Goal: Transaction & Acquisition: Purchase product/service

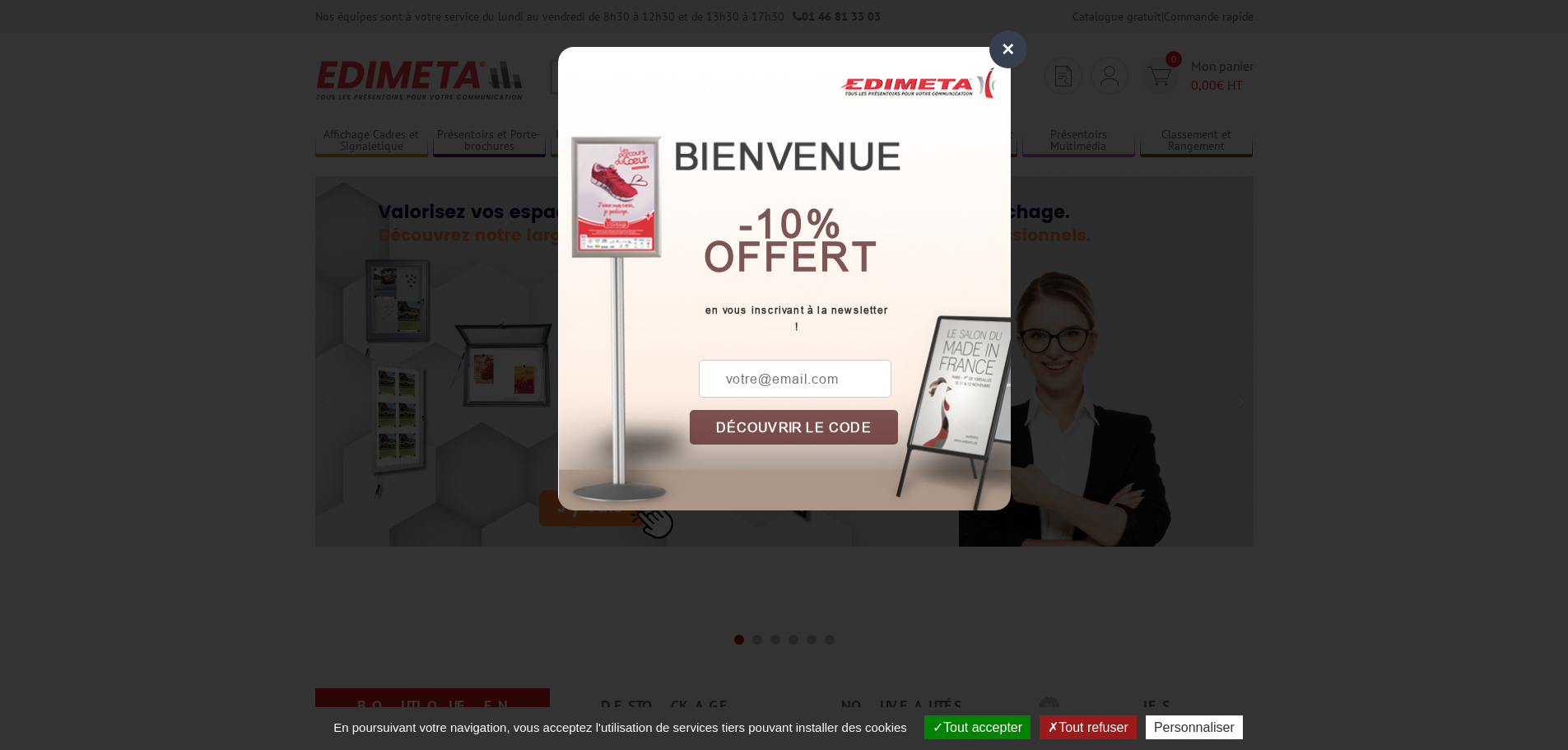
click at [1009, 49] on div "×" at bounding box center [1009, 50] width 38 height 38
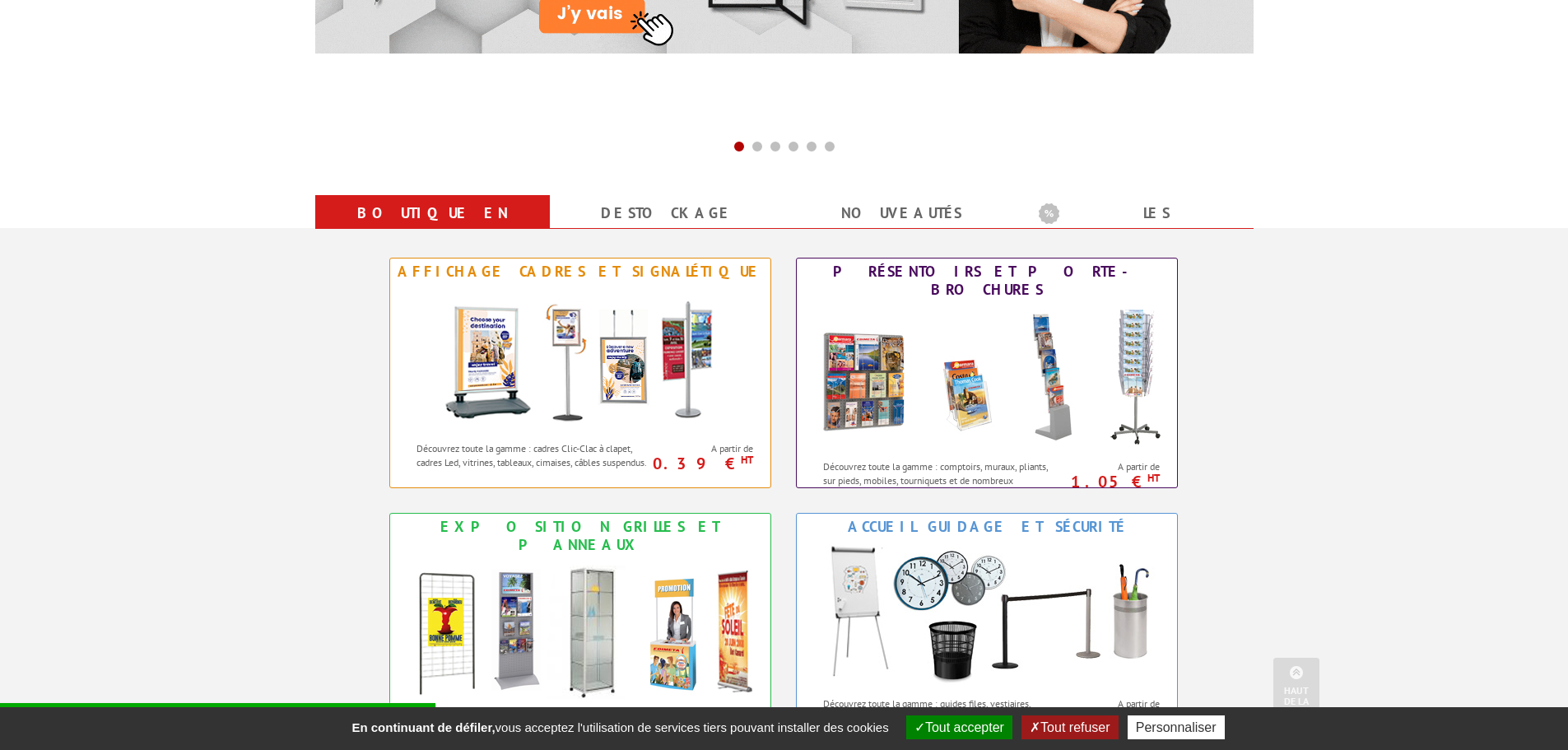
scroll to position [494, 0]
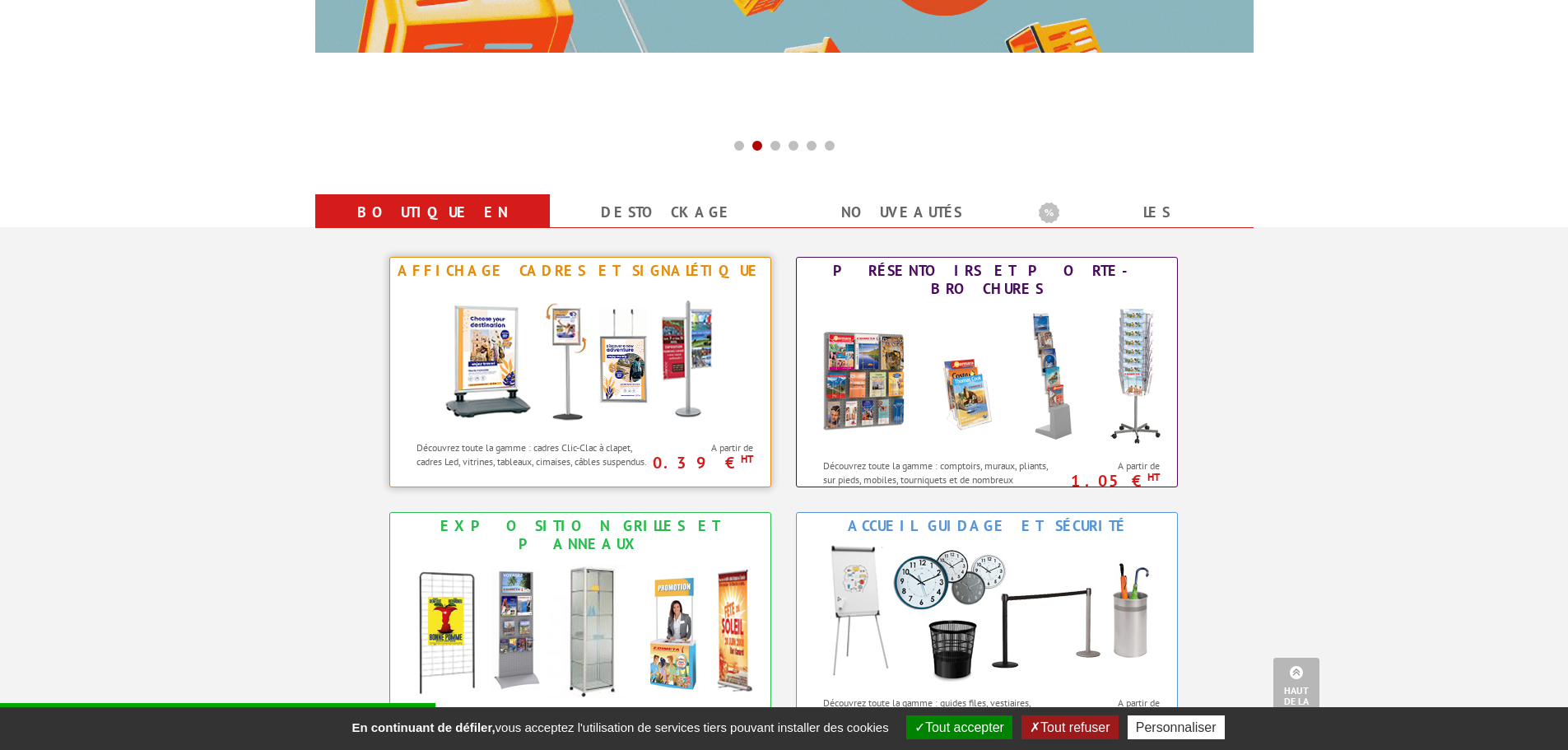
click at [637, 350] on img at bounding box center [579, 358] width 304 height 148
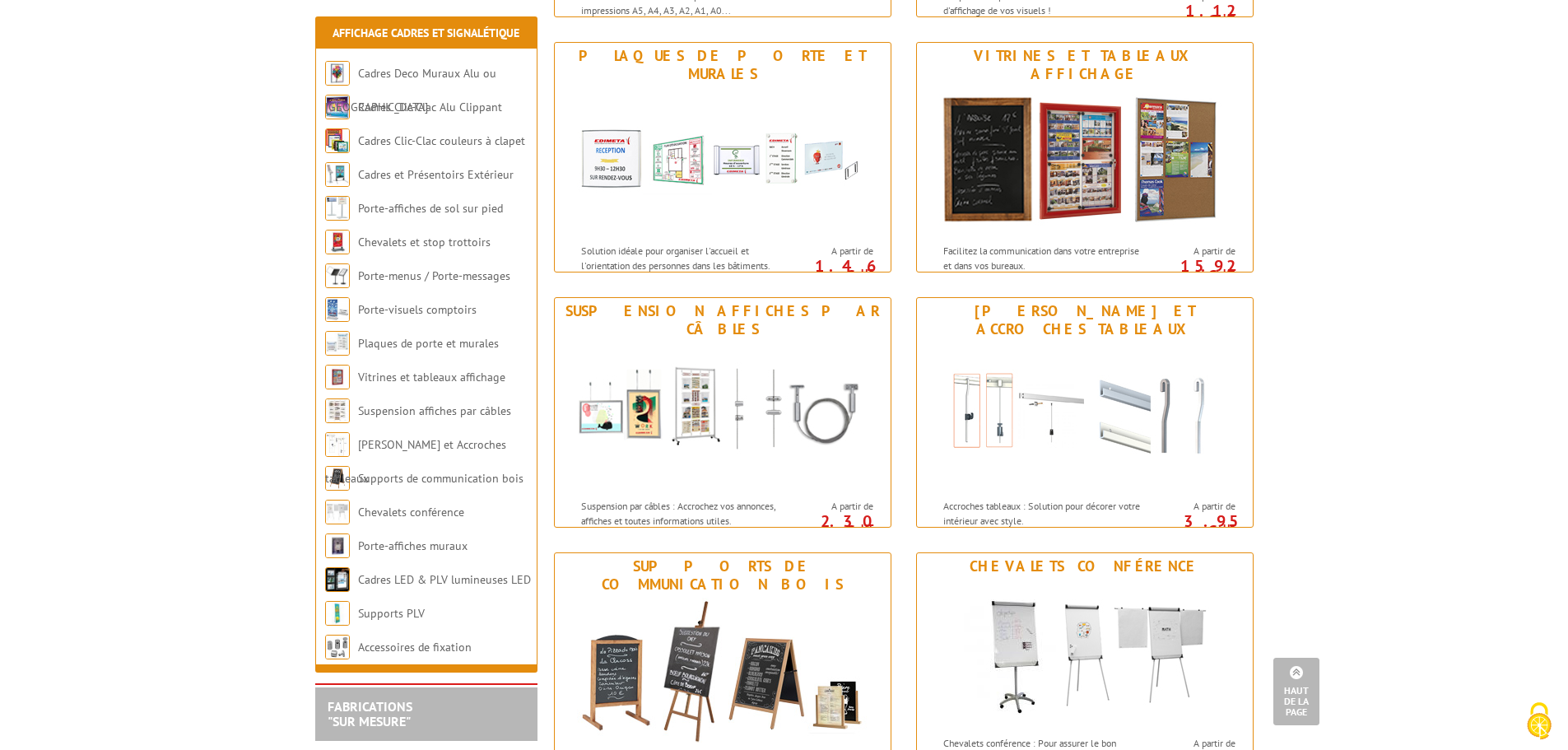
scroll to position [1317, 0]
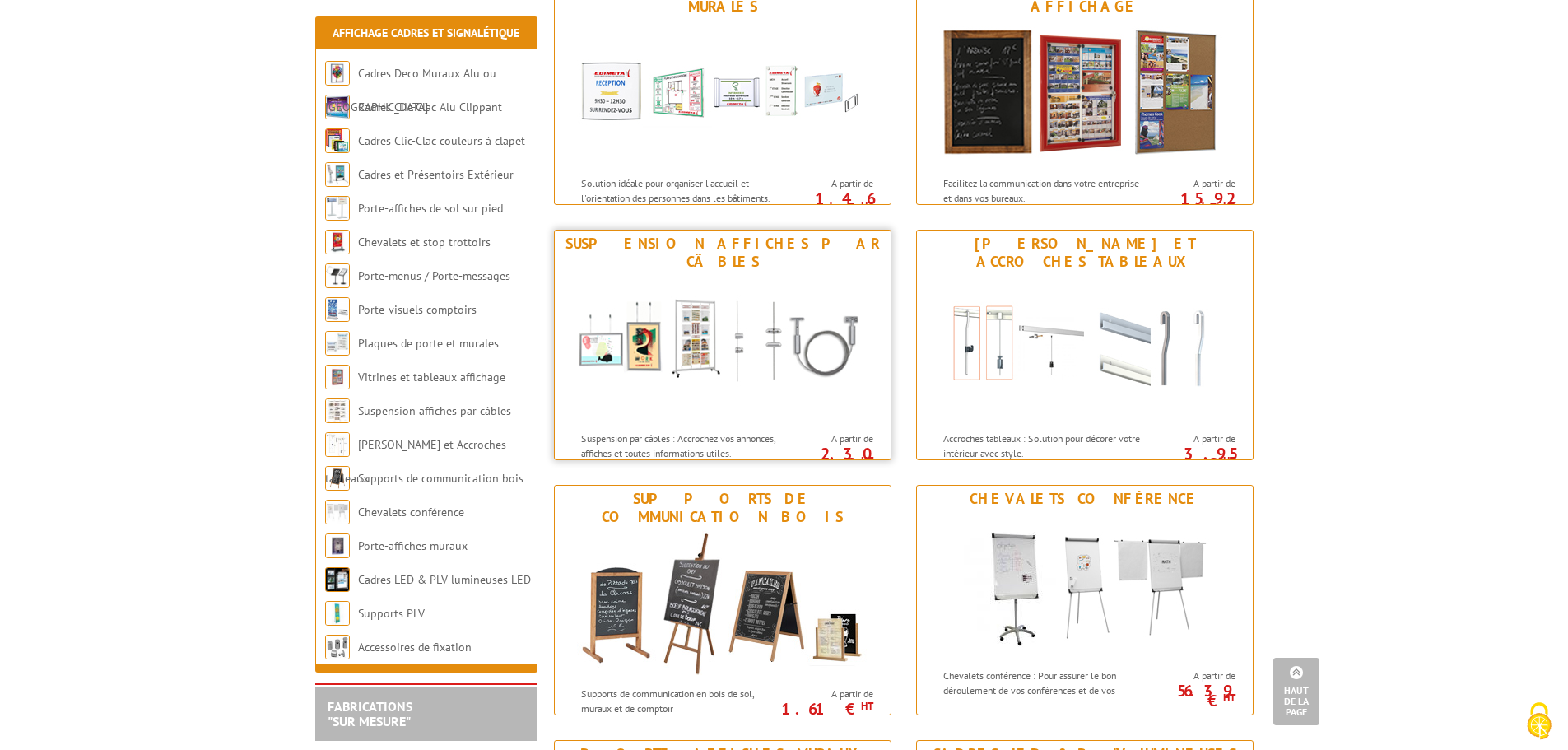
click at [707, 338] on img at bounding box center [722, 349] width 304 height 148
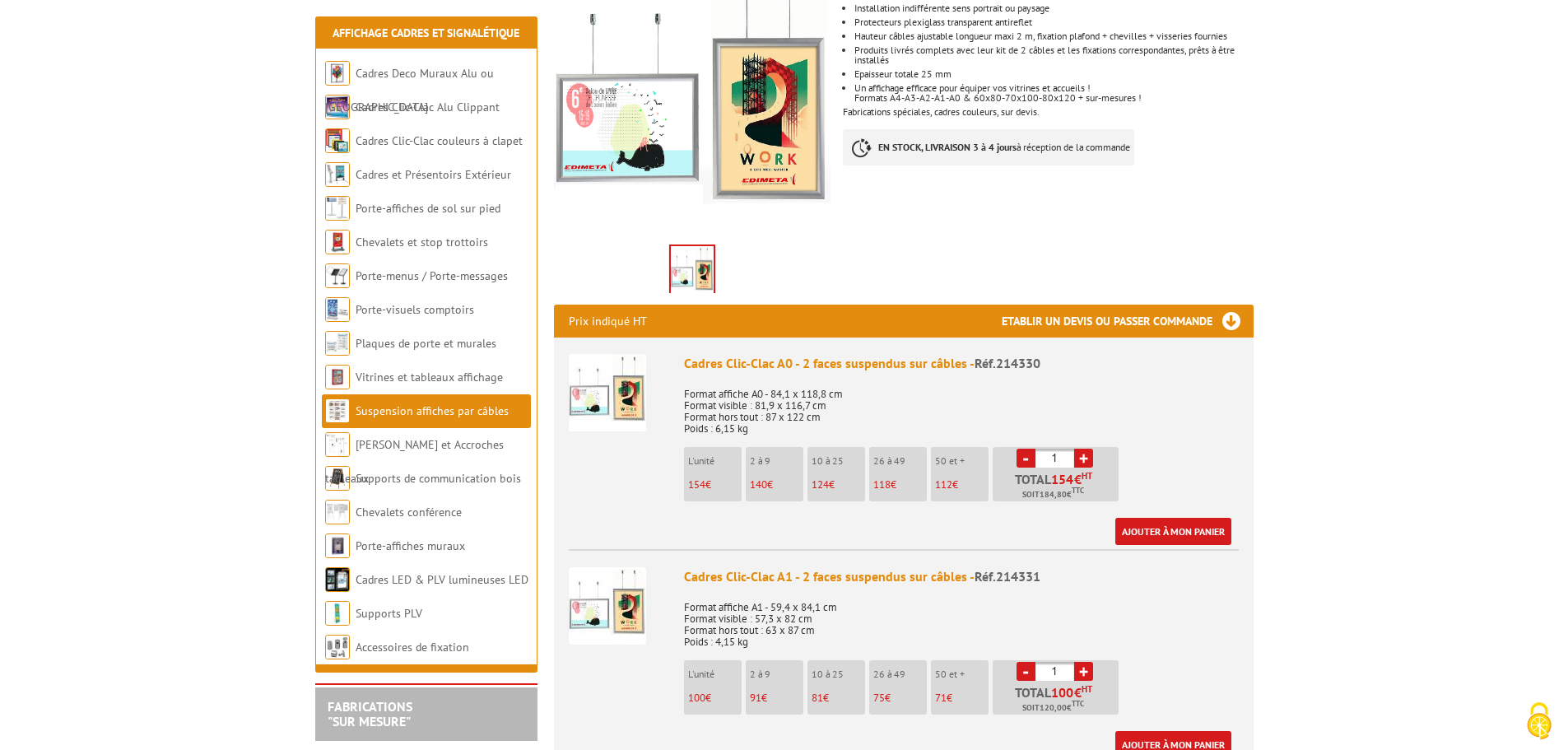
scroll to position [412, 0]
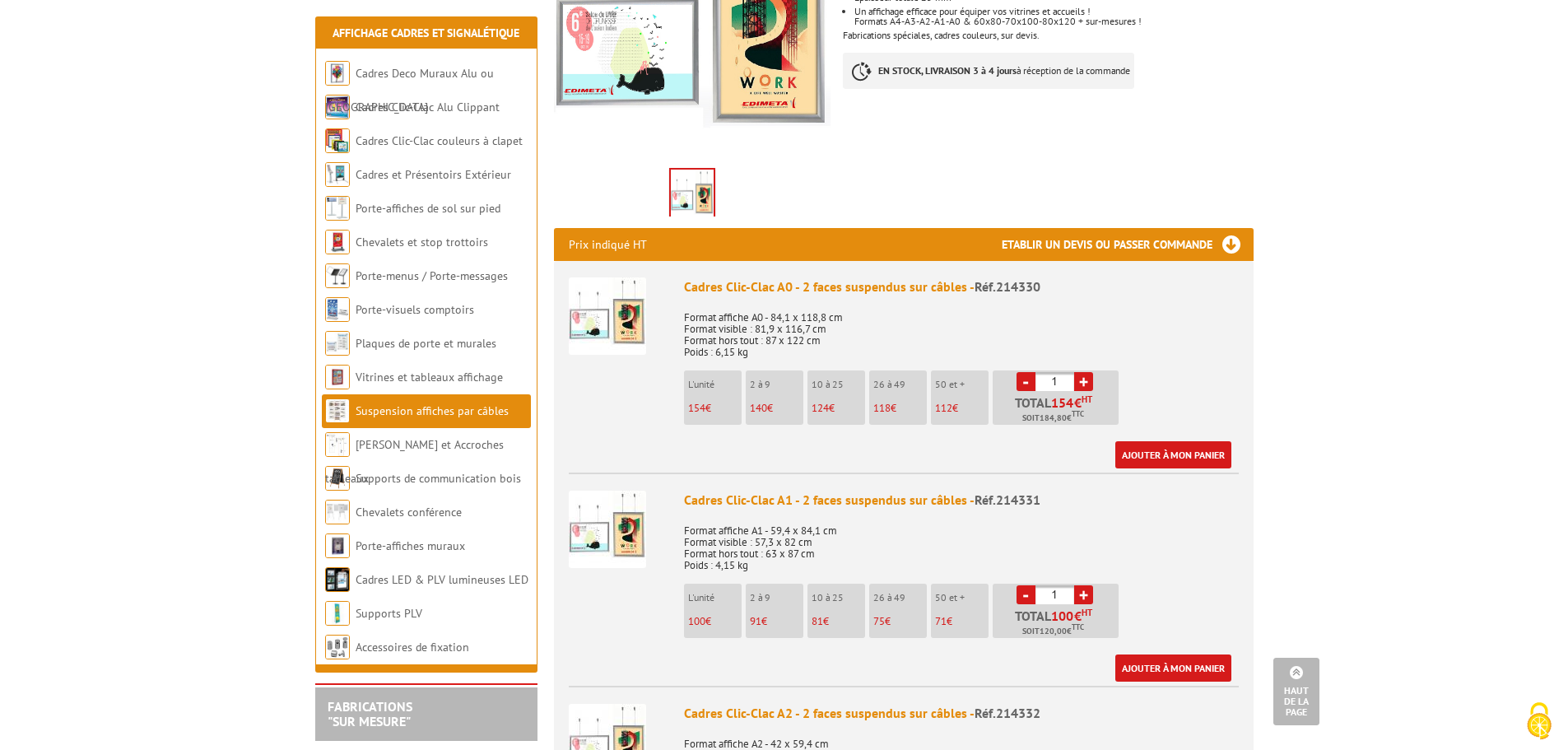
click at [1086, 597] on link "+" at bounding box center [1083, 594] width 19 height 19
click at [1088, 593] on link "+" at bounding box center [1083, 594] width 19 height 19
type input "3"
click at [1173, 662] on link "Ajouter à mon panier" at bounding box center [1174, 668] width 116 height 27
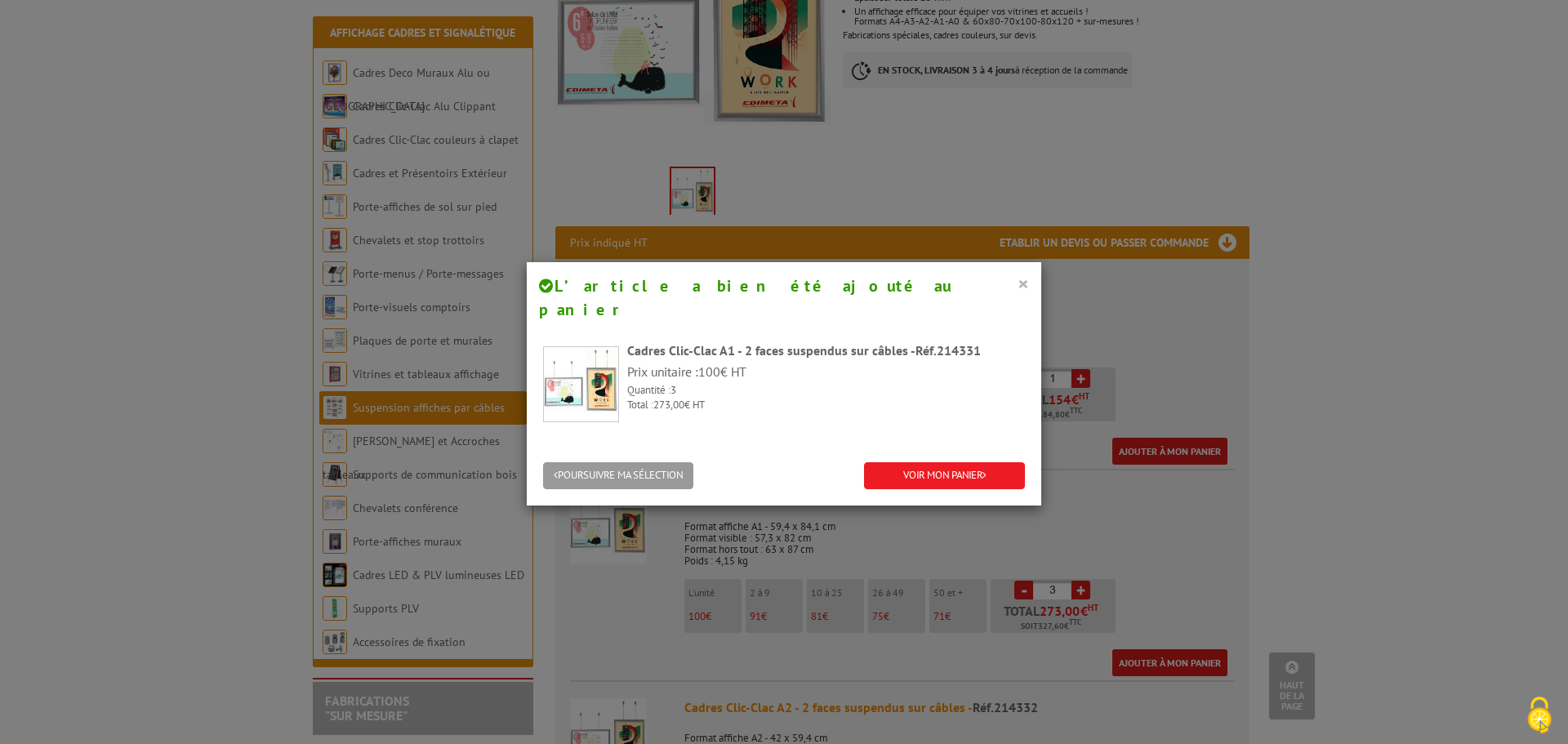
click at [1017, 284] on button "×" at bounding box center [1023, 284] width 12 height 21
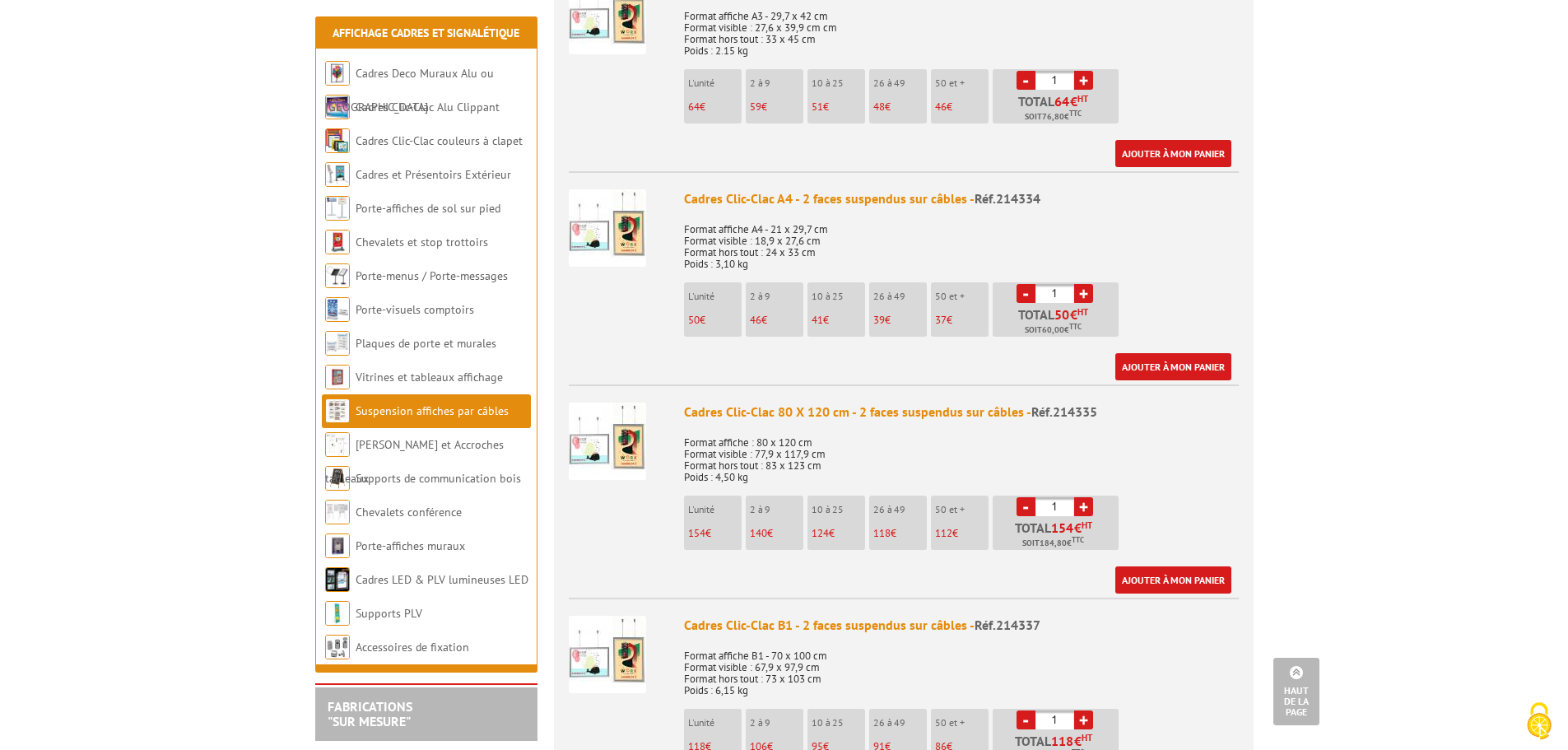
scroll to position [1317, 0]
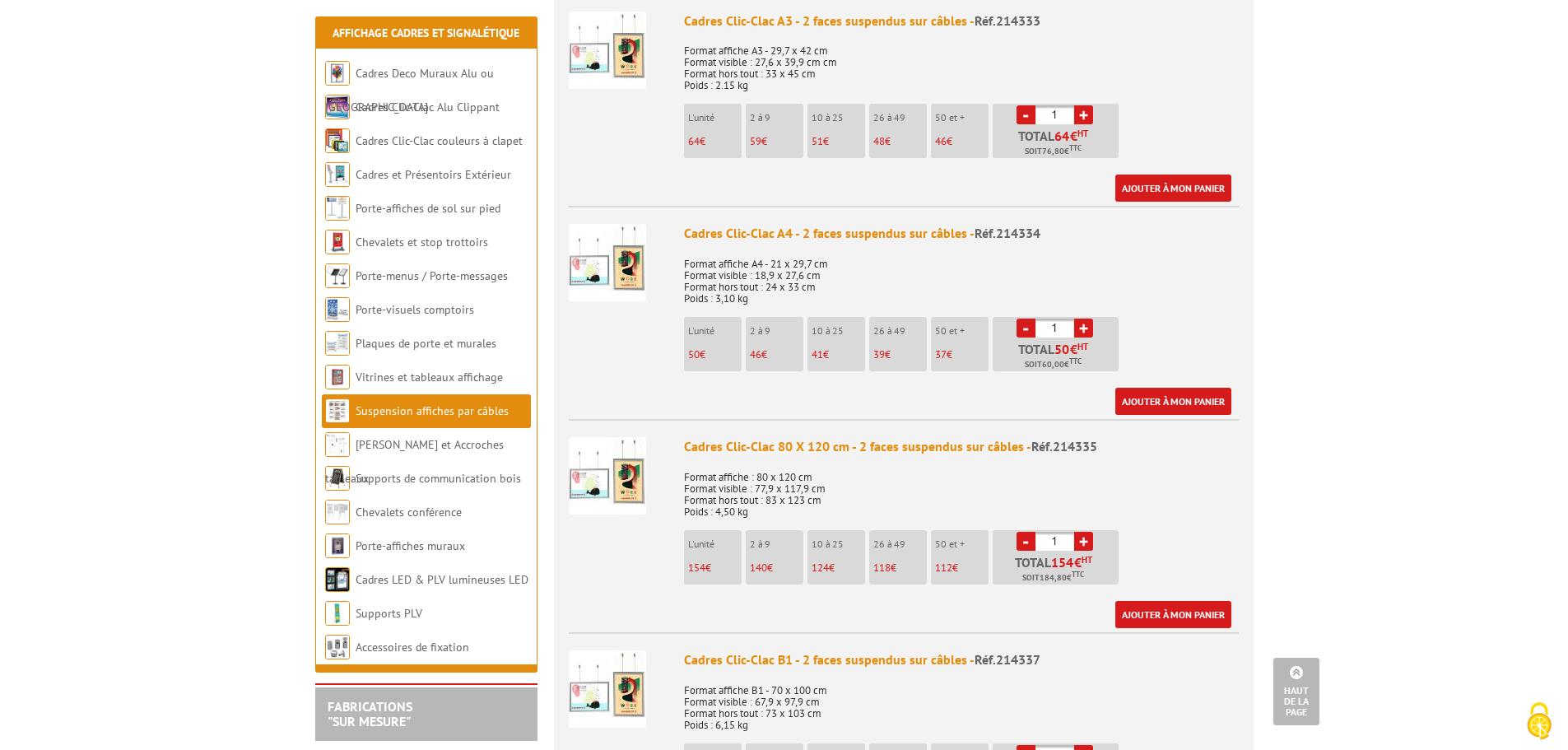
click at [624, 487] on img at bounding box center [607, 475] width 77 height 77
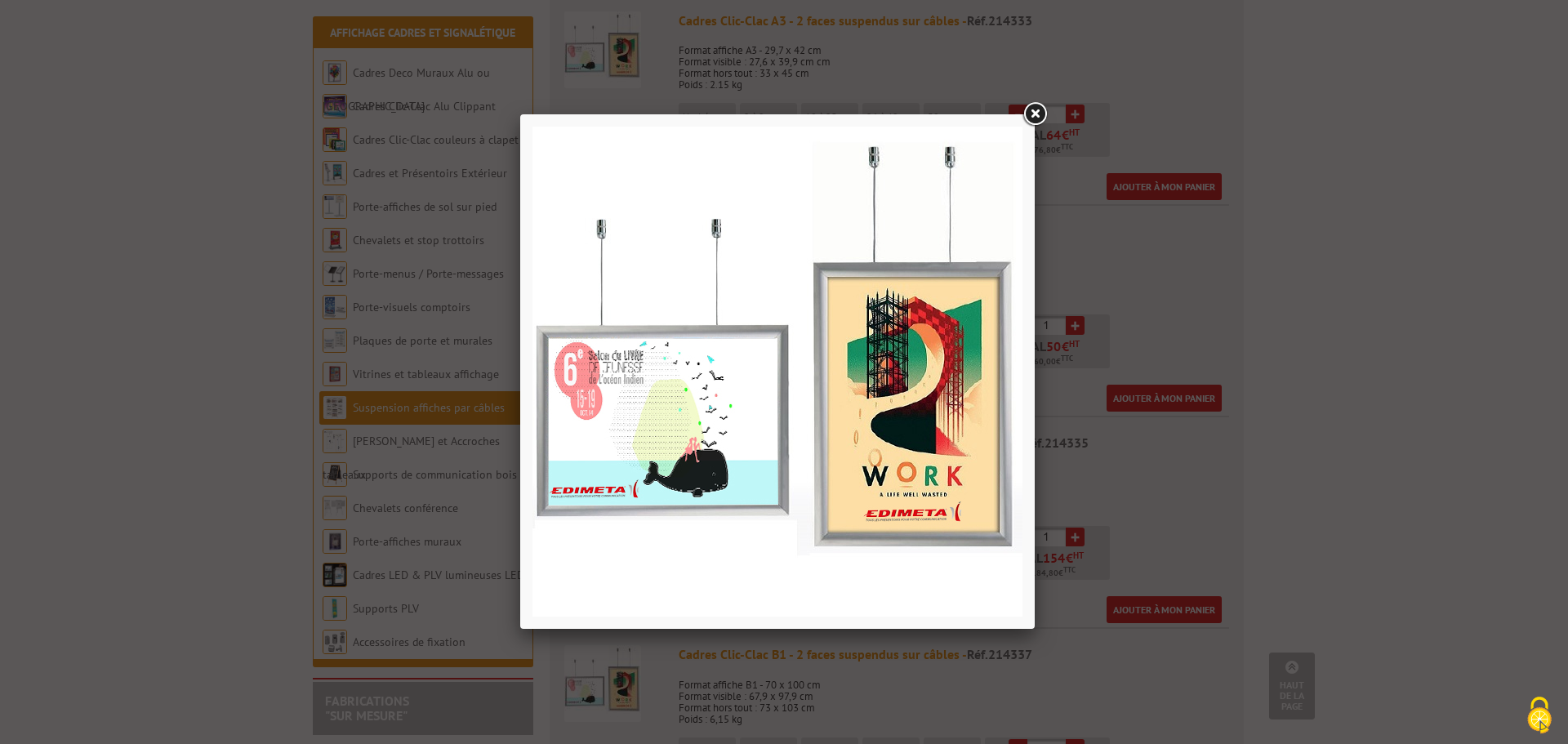
click at [1038, 116] on link at bounding box center [1034, 114] width 30 height 30
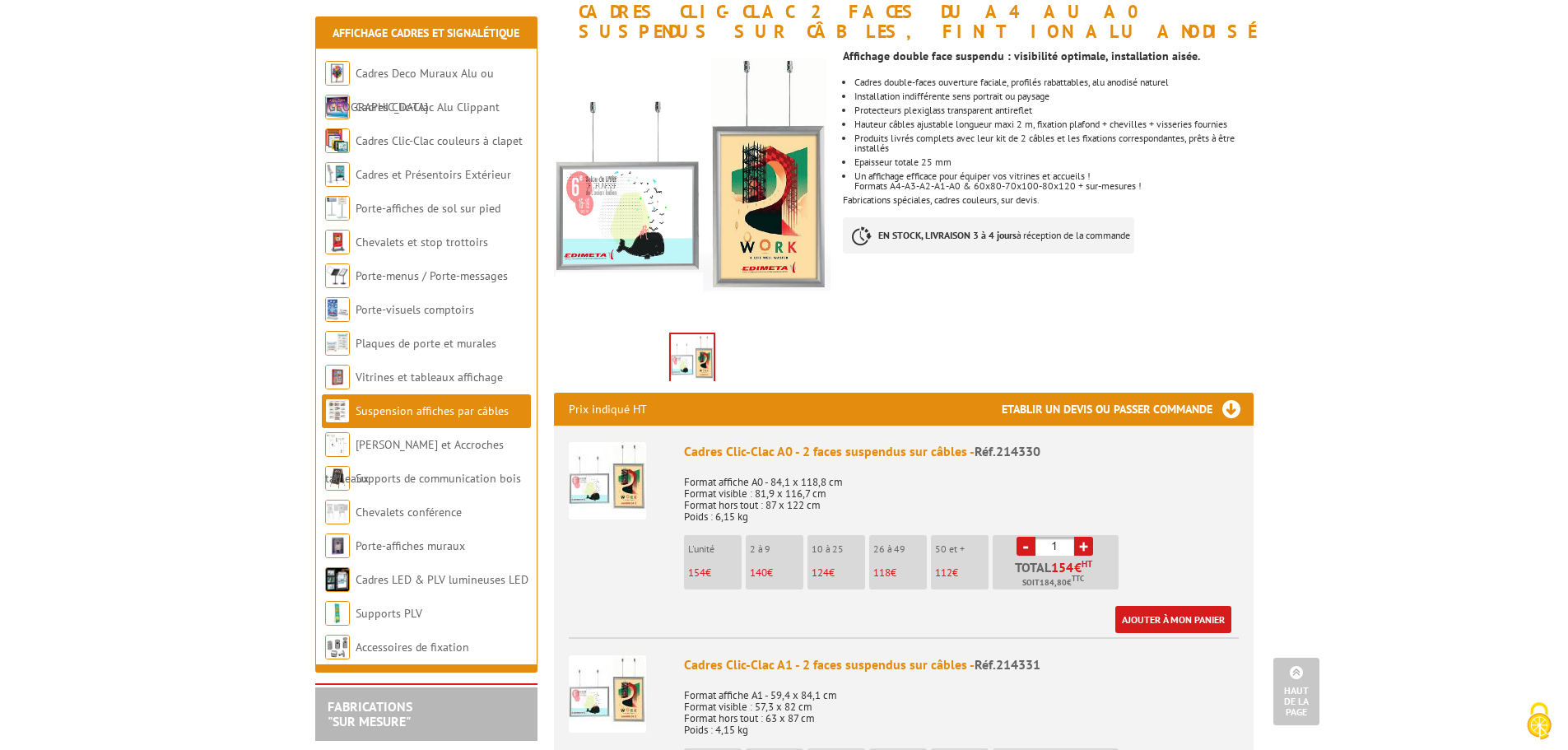
scroll to position [0, 0]
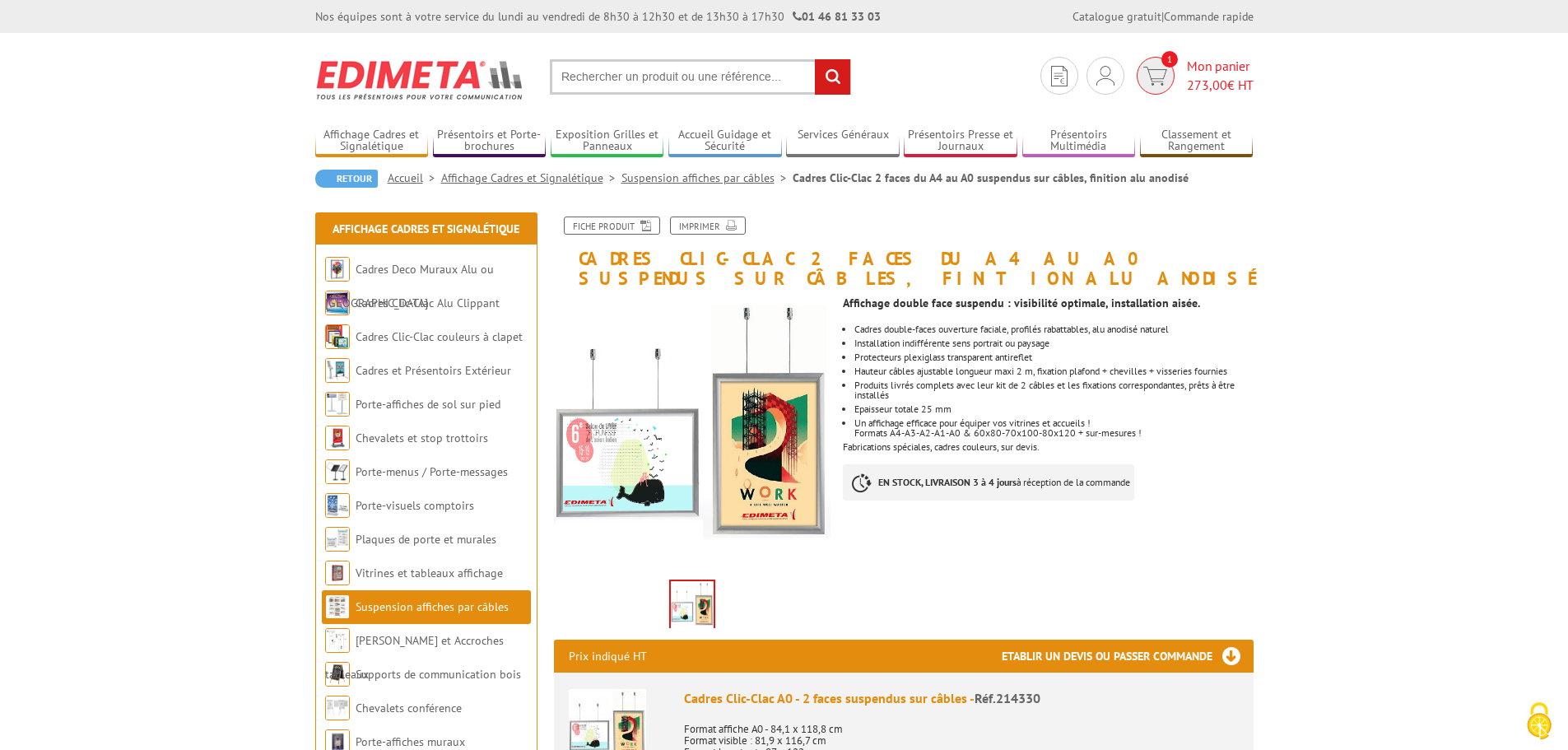
click at [1197, 70] on span "Mon panier 273,00 € HT" at bounding box center [1220, 76] width 66 height 38
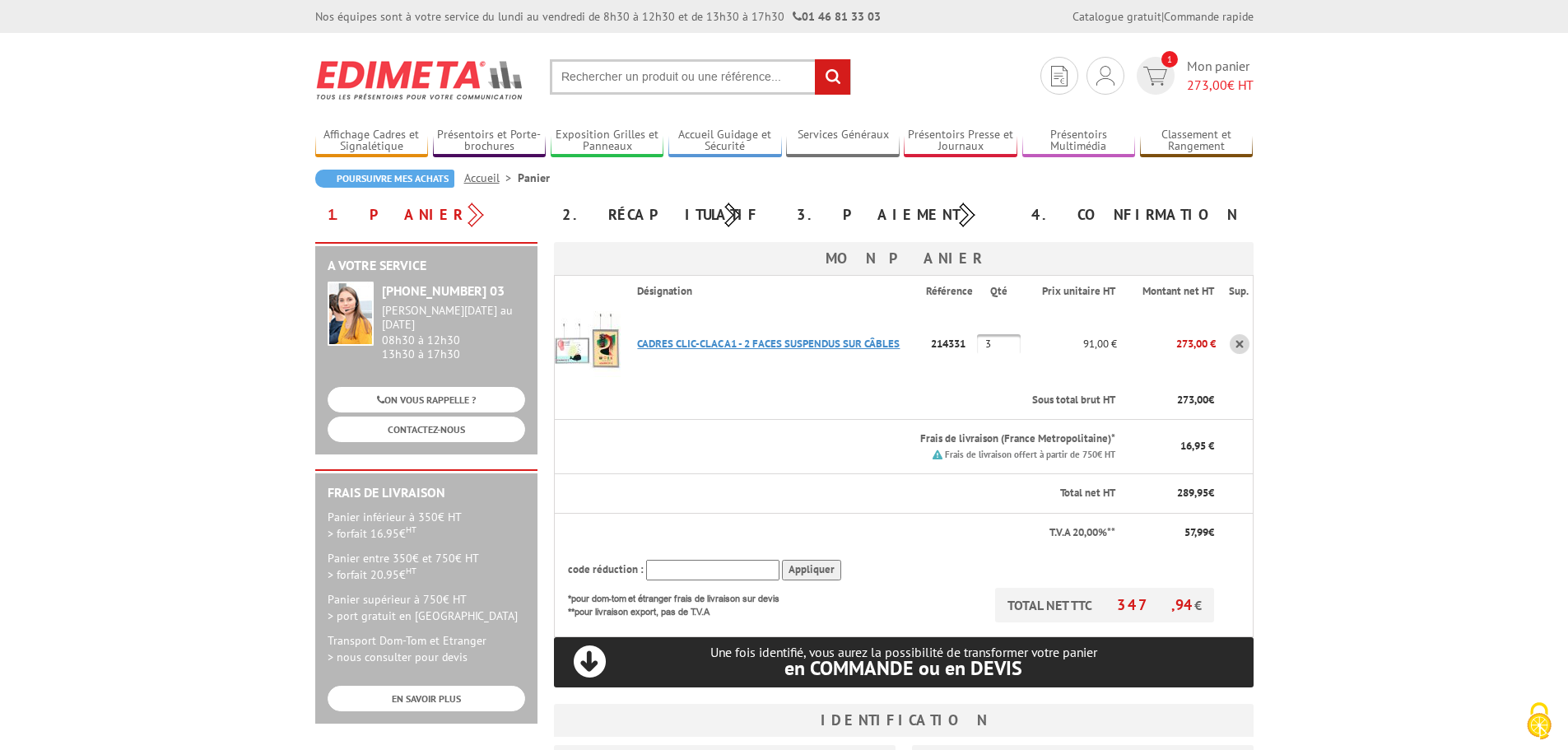
click at [885, 343] on link "CADRES CLIC-CLAC A1 - 2 FACES SUSPENDUS SUR CâBLES" at bounding box center [768, 343] width 263 height 14
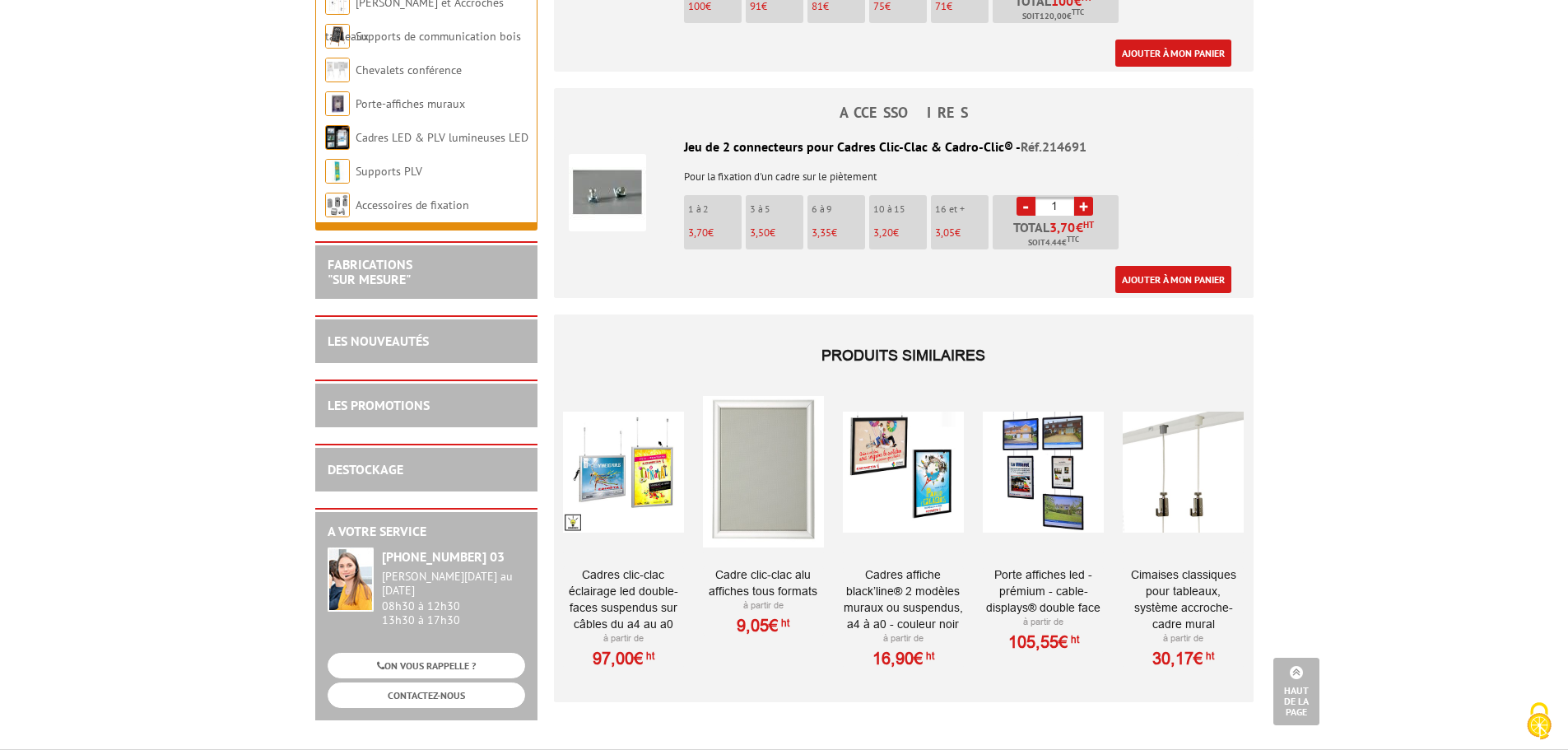
scroll to position [2672, 0]
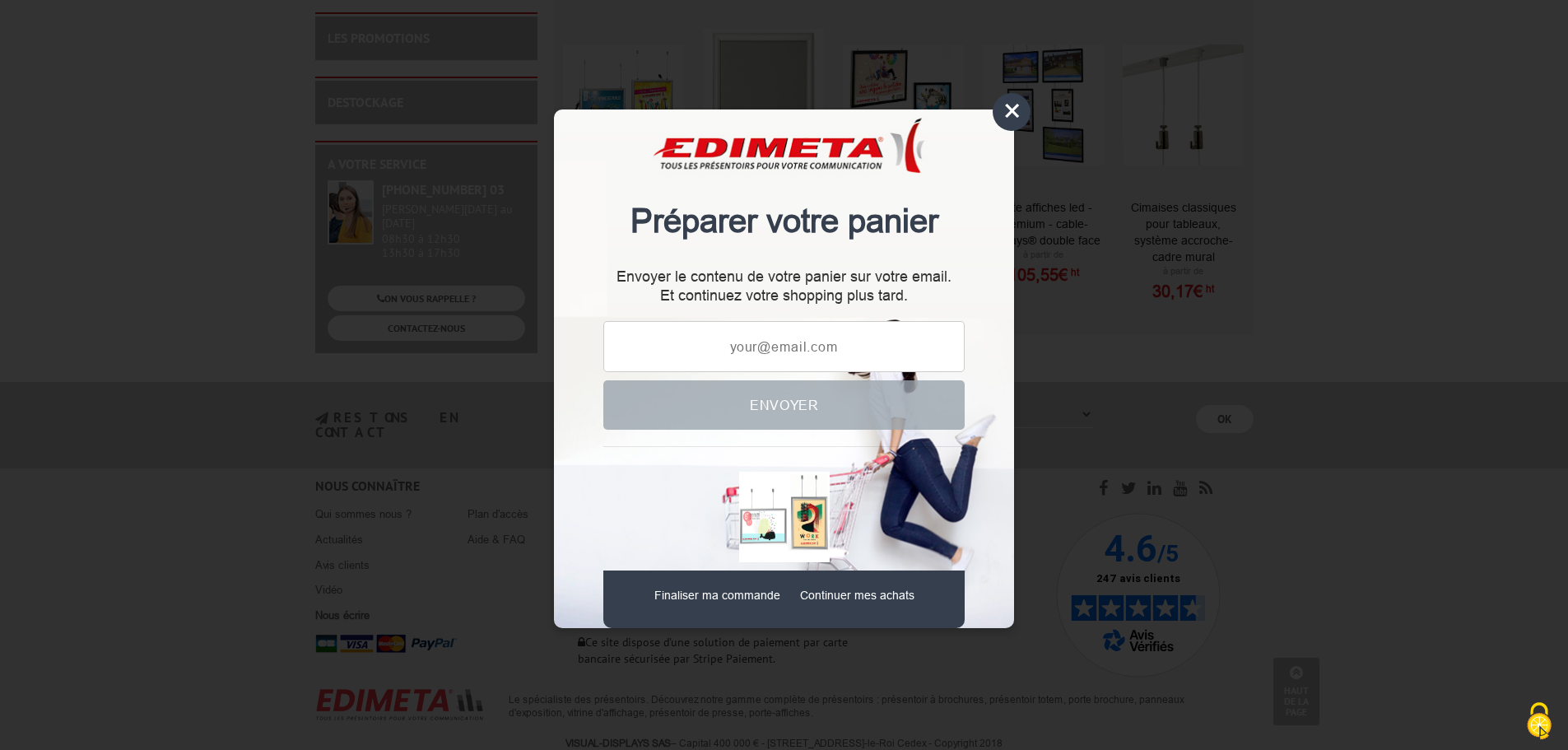
click at [1020, 122] on div "×" at bounding box center [1012, 112] width 38 height 38
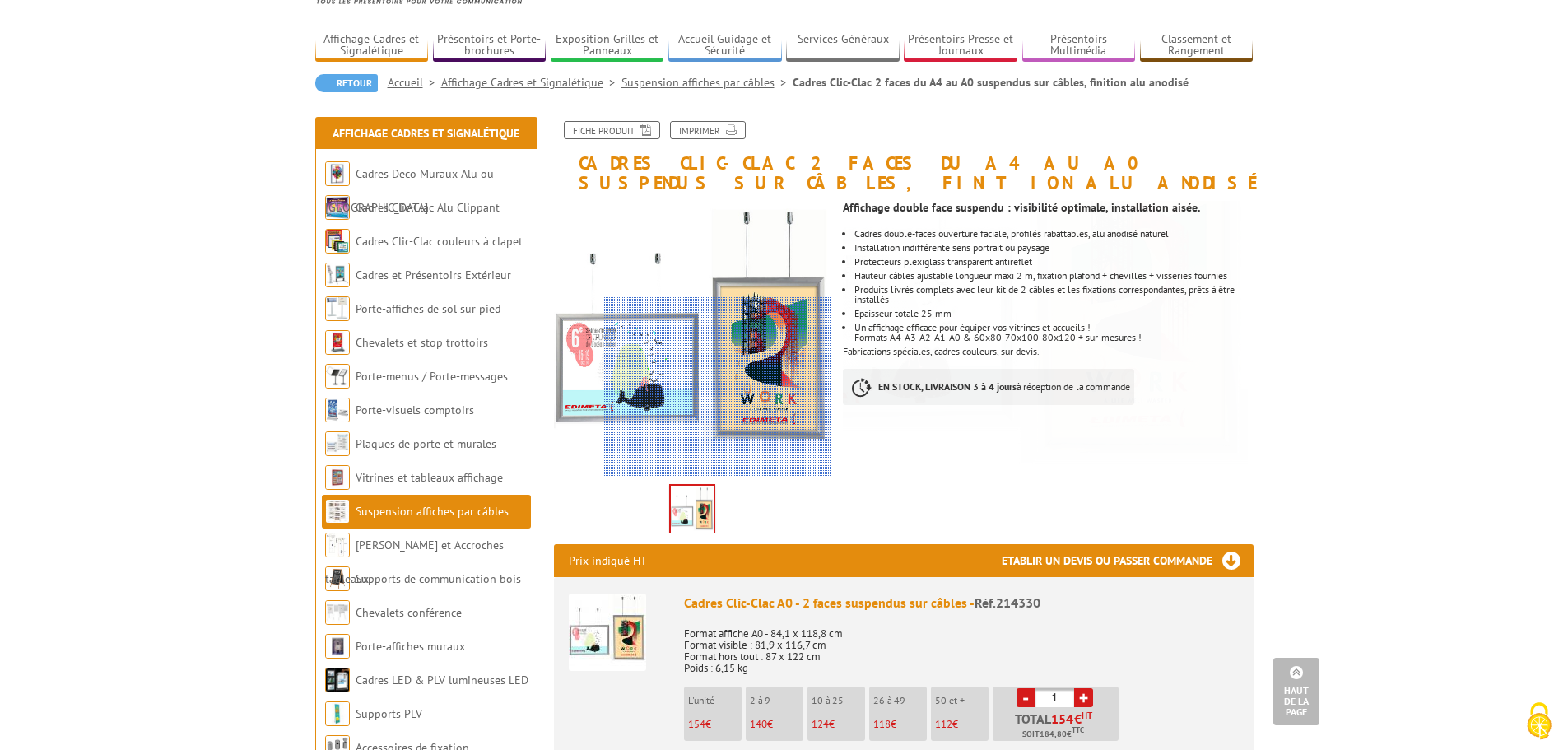
scroll to position [0, 0]
